Goal: Information Seeking & Learning: Learn about a topic

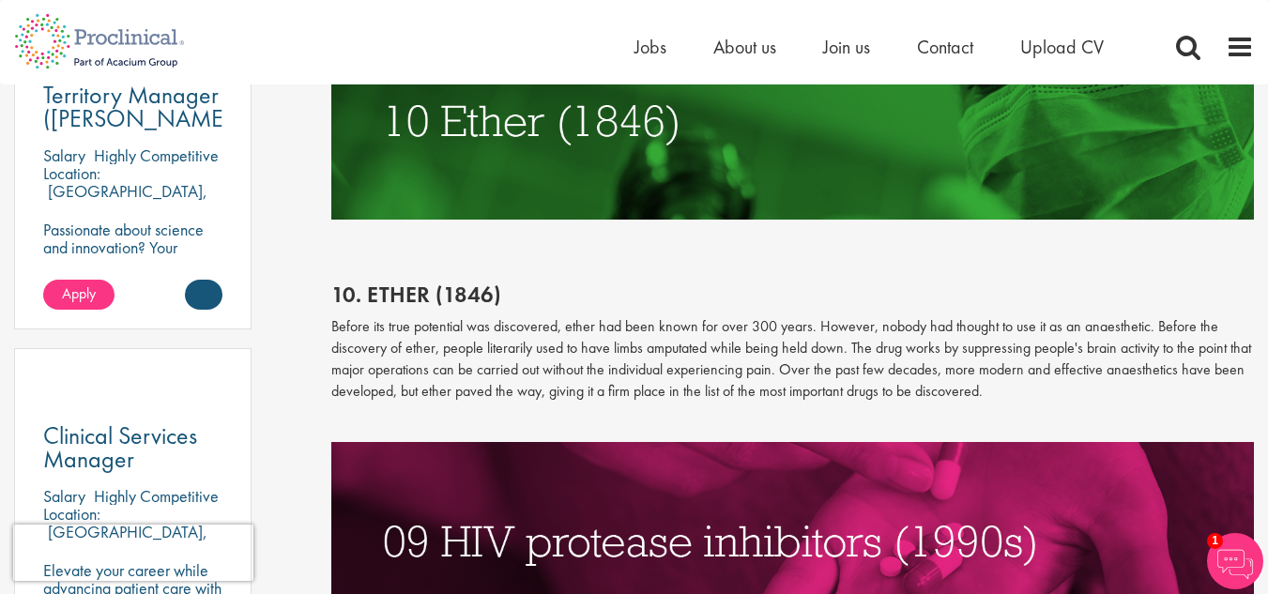
scroll to position [1146, 0]
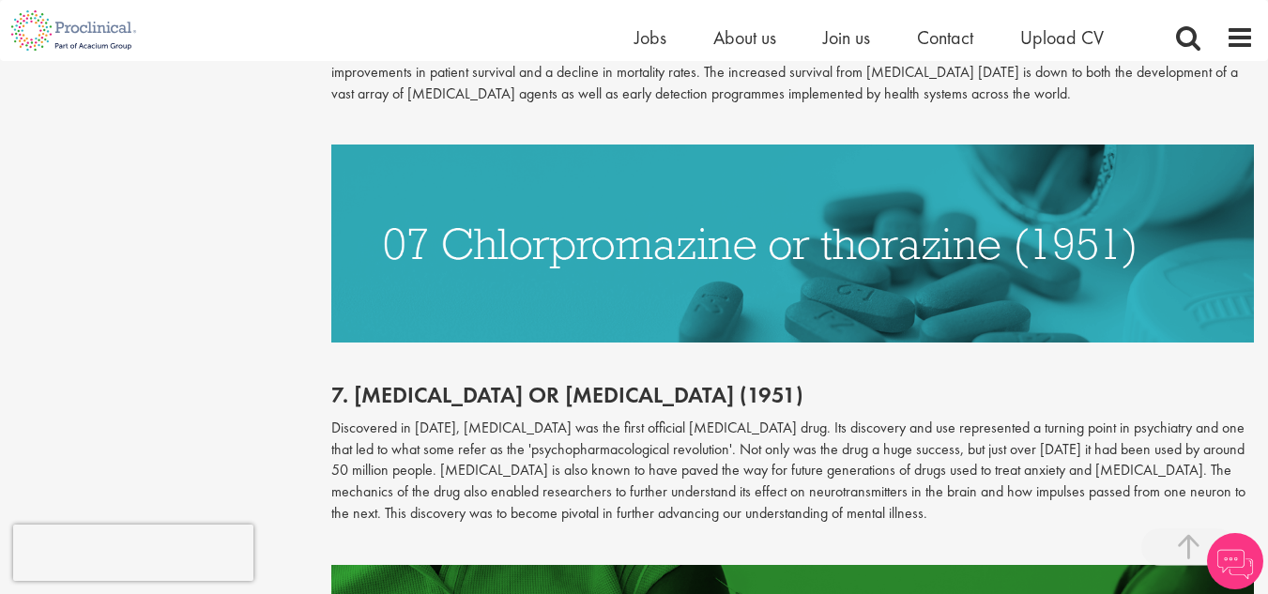
scroll to position [2268, 0]
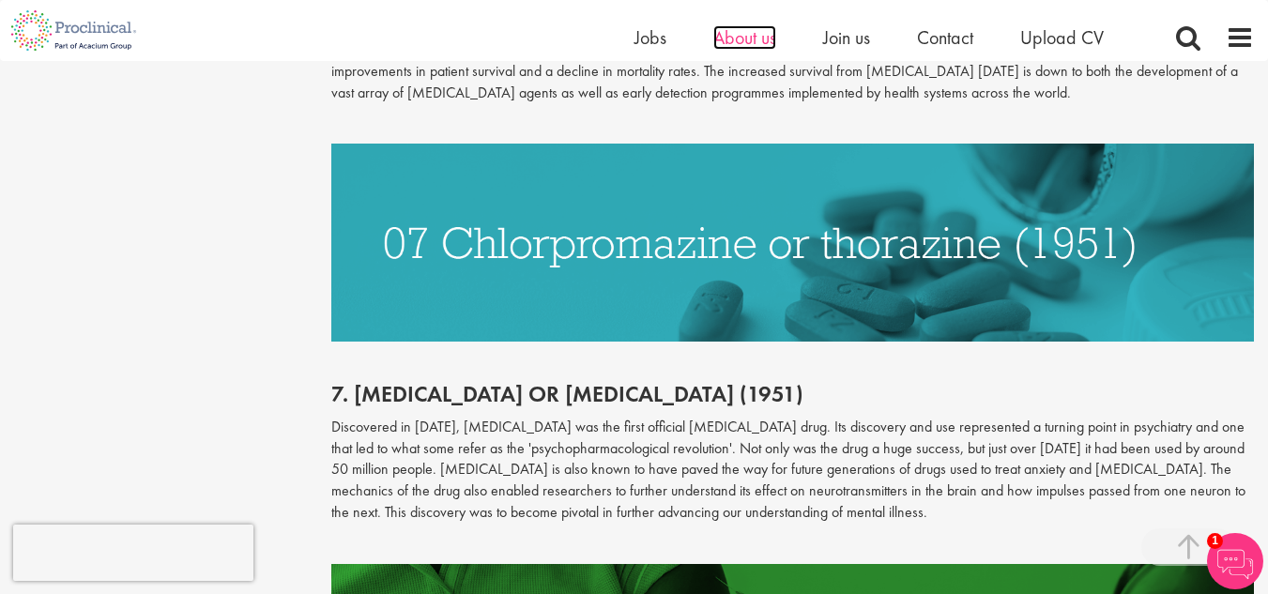
click at [732, 29] on span "About us" at bounding box center [745, 37] width 63 height 24
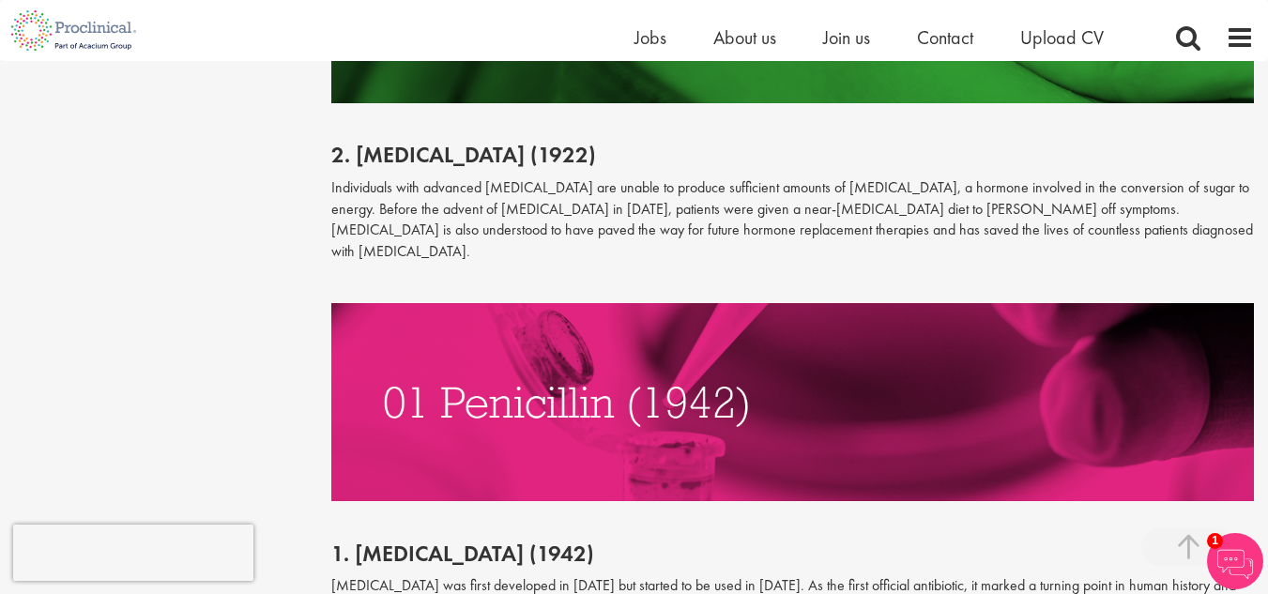
scroll to position [4591, 0]
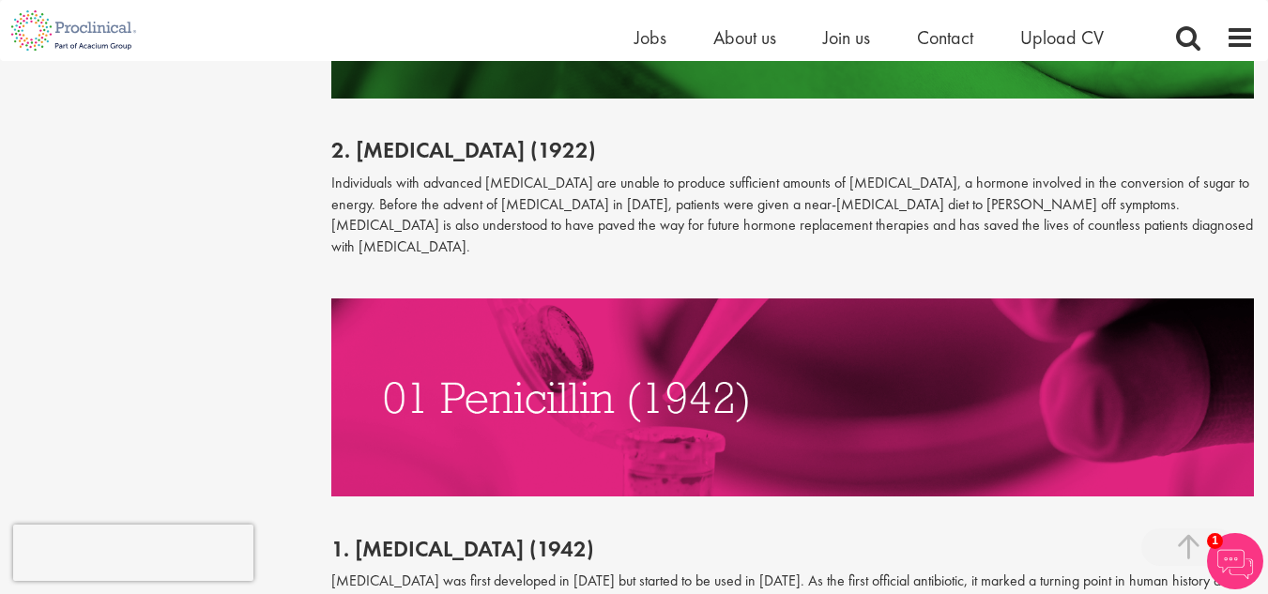
drag, startPoint x: 669, startPoint y: 368, endPoint x: 669, endPoint y: 346, distance: 22.5
click at [669, 346] on img at bounding box center [792, 398] width 923 height 198
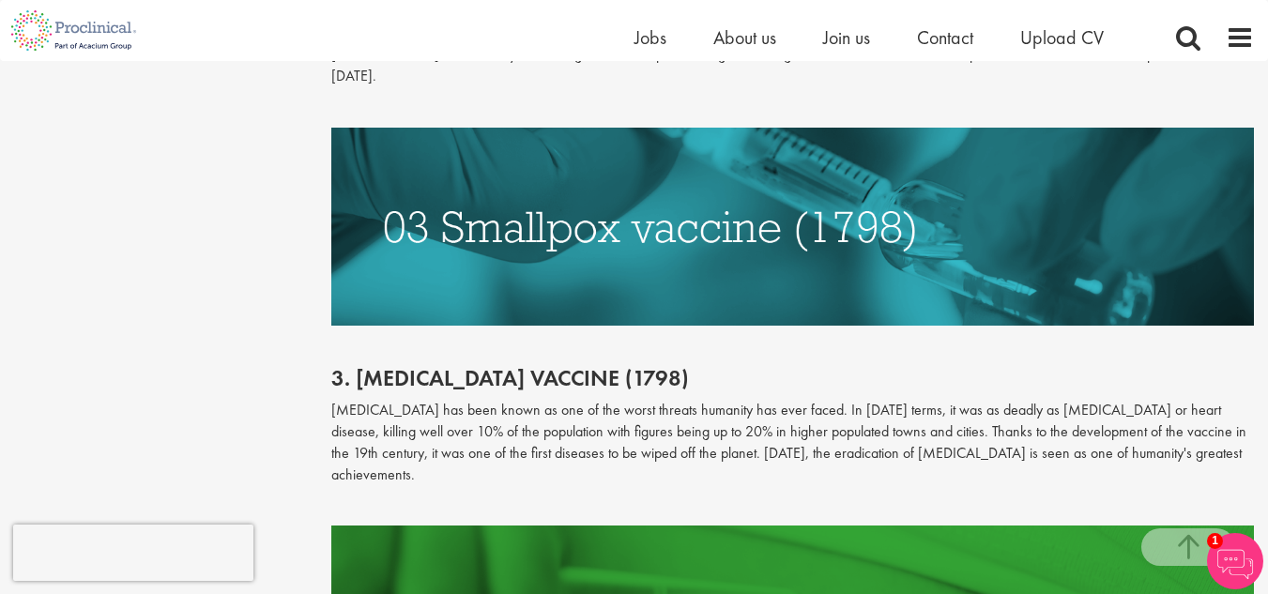
scroll to position [3956, 0]
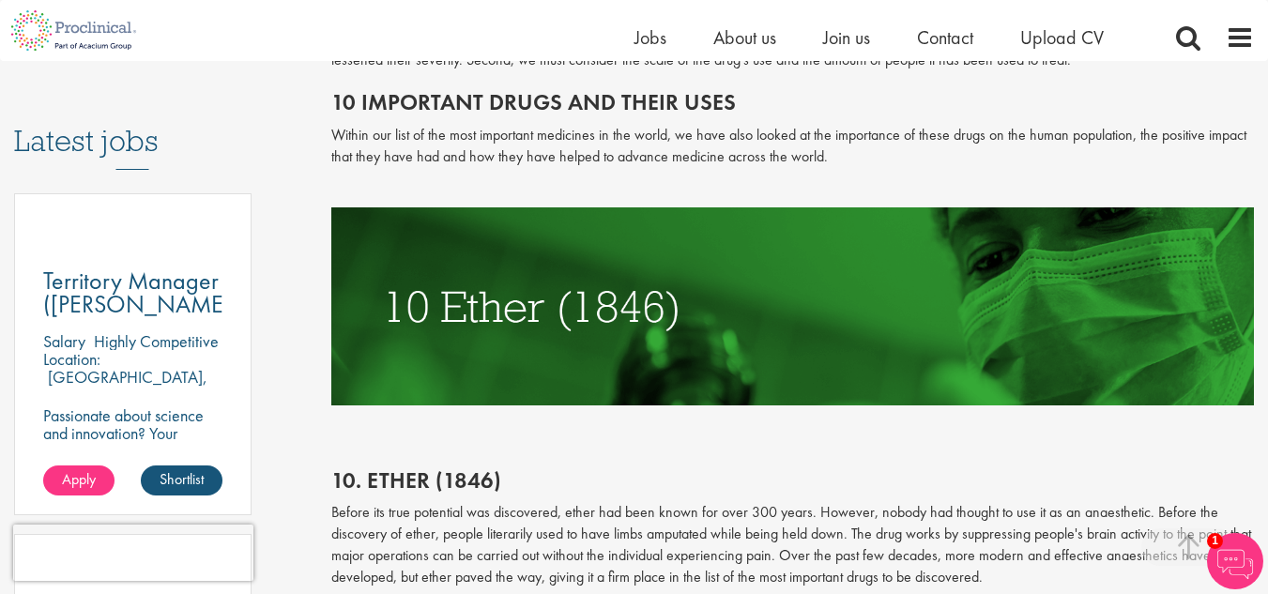
scroll to position [948, 0]
